Goal: Find specific page/section: Find specific page/section

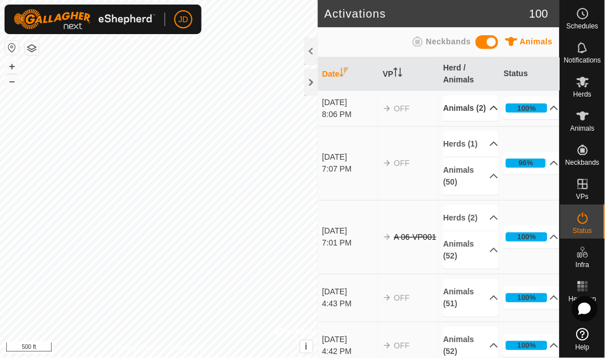
click at [486, 112] on p-accordion-header "Animals (2)" at bounding box center [471, 108] width 55 height 26
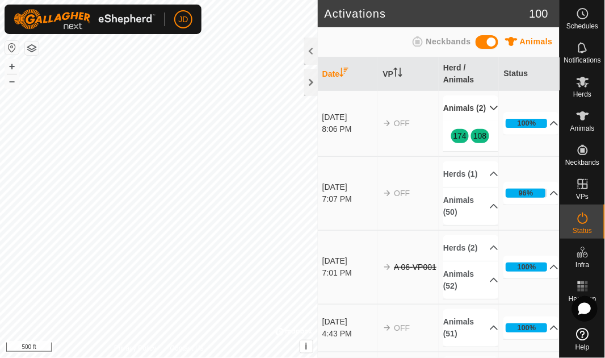
click at [484, 114] on p-accordion-header "Animals (2)" at bounding box center [471, 108] width 55 height 26
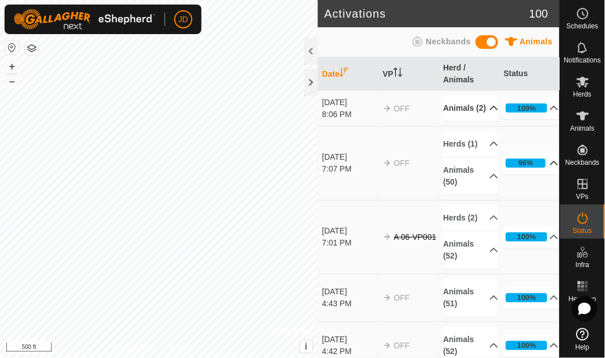
click at [541, 174] on p-accordion-header "96%" at bounding box center [531, 163] width 55 height 23
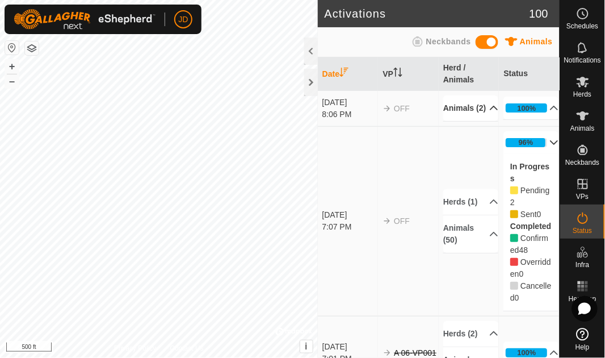
click at [551, 145] on icon at bounding box center [555, 142] width 8 height 5
